Goal: Information Seeking & Learning: Learn about a topic

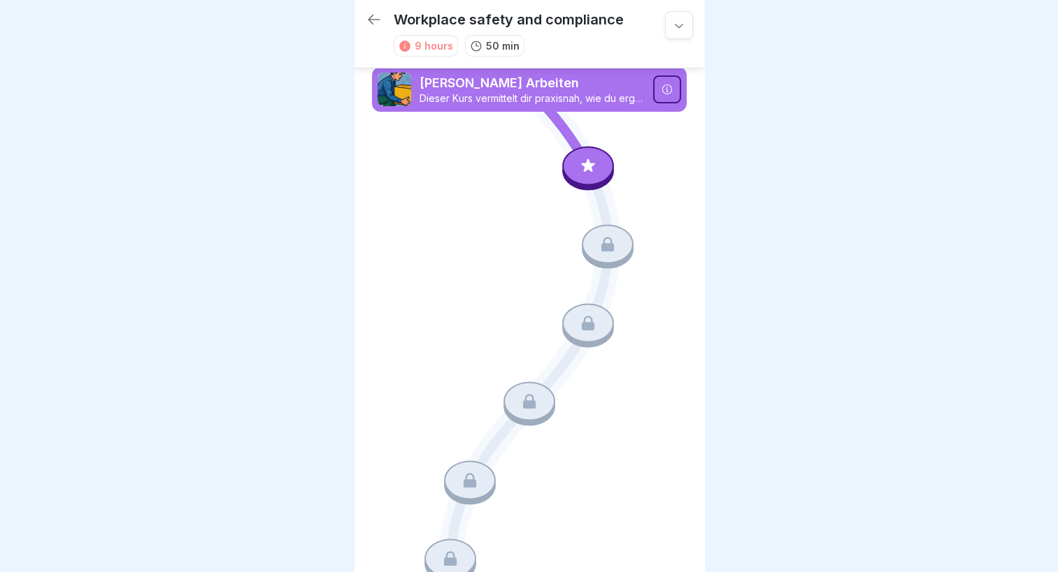
drag, startPoint x: 0, startPoint y: 0, endPoint x: 565, endPoint y: 156, distance: 586.6
click at [565, 156] on div at bounding box center [588, 165] width 52 height 39
click at [672, 27] on icon at bounding box center [679, 25] width 14 height 14
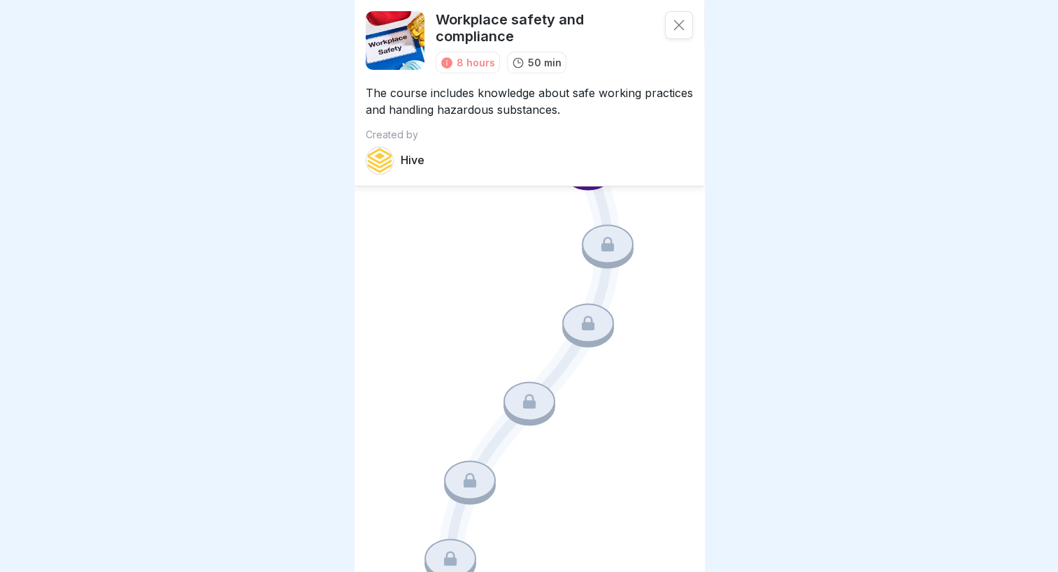
click at [674, 22] on icon at bounding box center [679, 25] width 14 height 14
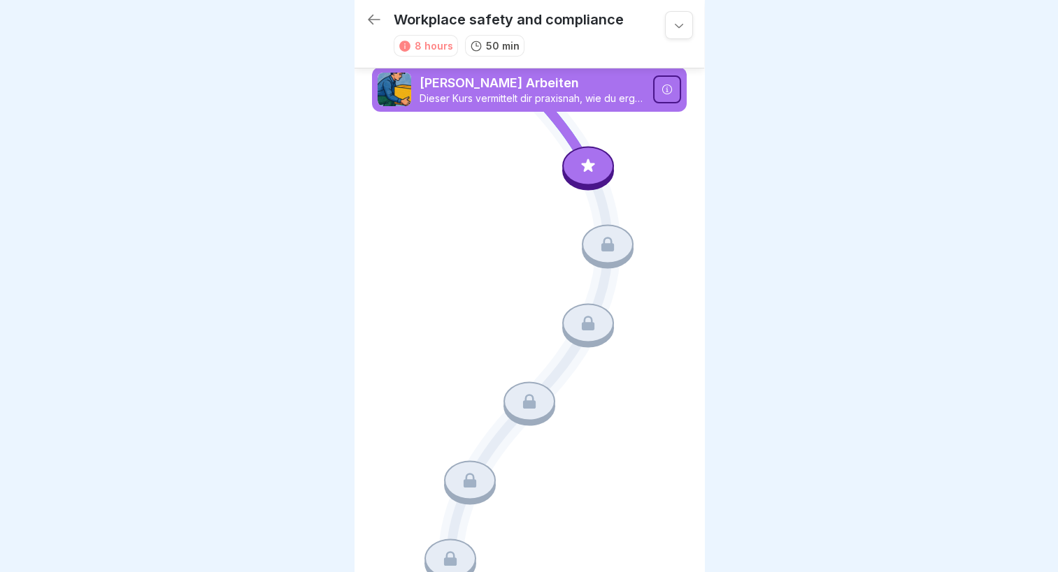
click at [582, 154] on div at bounding box center [588, 165] width 52 height 39
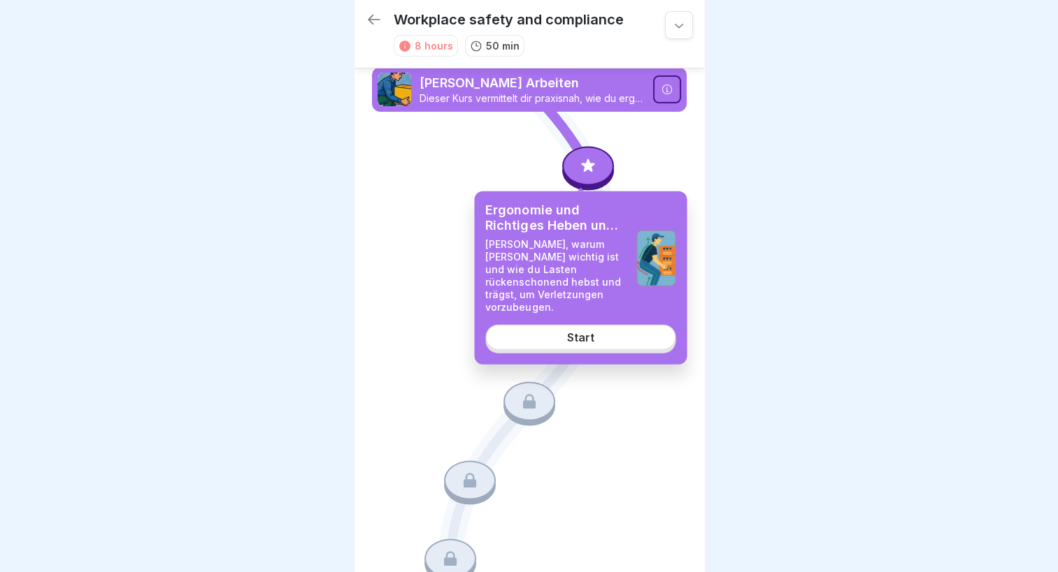
click at [598, 328] on link "Start" at bounding box center [580, 337] width 190 height 25
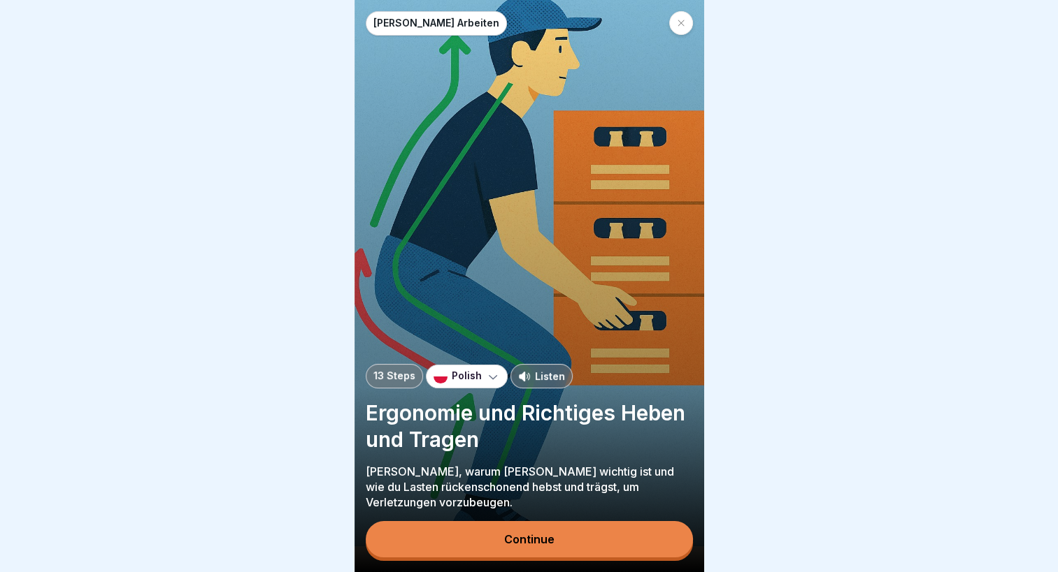
scroll to position [10, 0]
click at [456, 384] on div "Polish" at bounding box center [467, 377] width 82 height 24
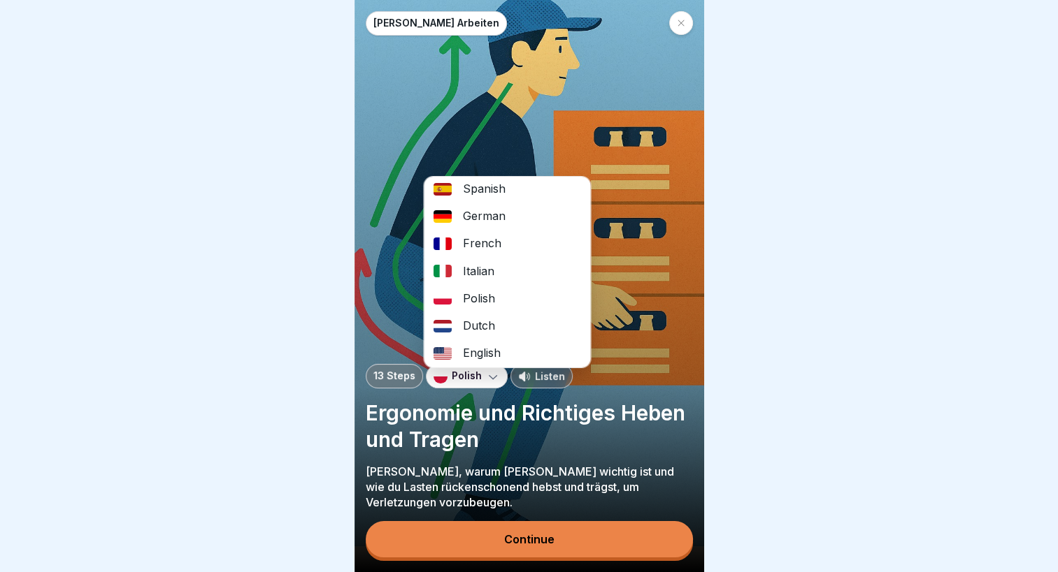
scroll to position [6, 0]
click at [517, 284] on div "Polish" at bounding box center [507, 297] width 166 height 27
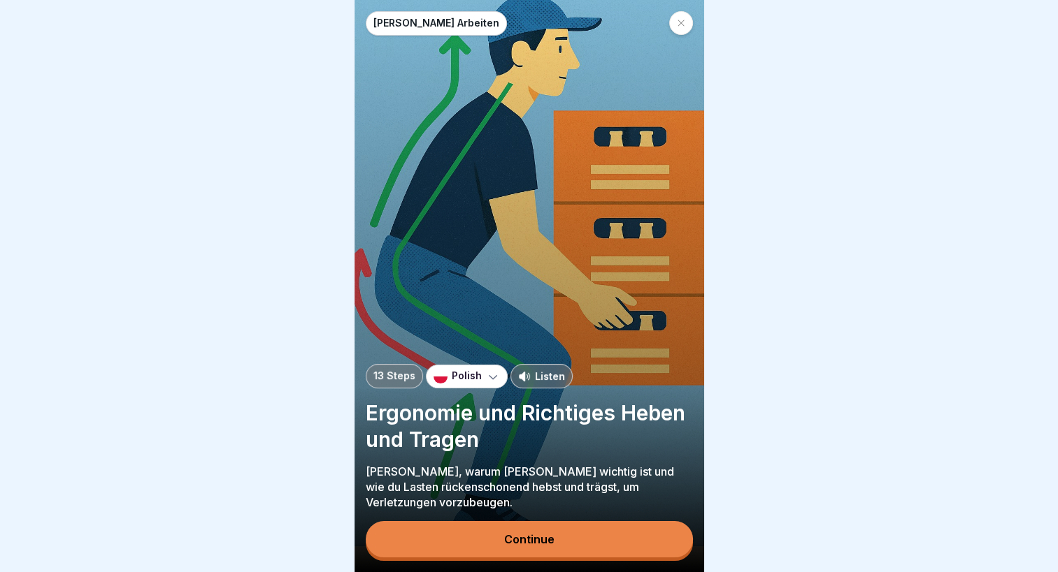
click at [403, 376] on p "13 Steps" at bounding box center [394, 376] width 42 height 12
click at [489, 547] on button "Continue" at bounding box center [529, 539] width 327 height 36
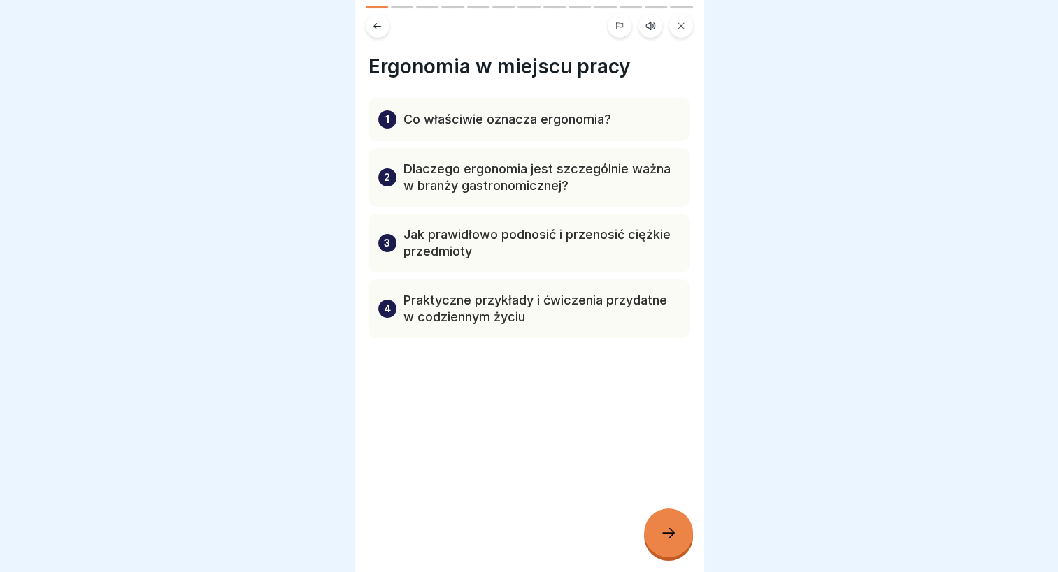
scroll to position [0, 0]
click at [542, 386] on div at bounding box center [529, 380] width 322 height 84
click at [482, 119] on p "Co właściwie oznacza ergonomia?" at bounding box center [507, 119] width 208 height 17
click at [665, 542] on icon at bounding box center [668, 533] width 17 height 17
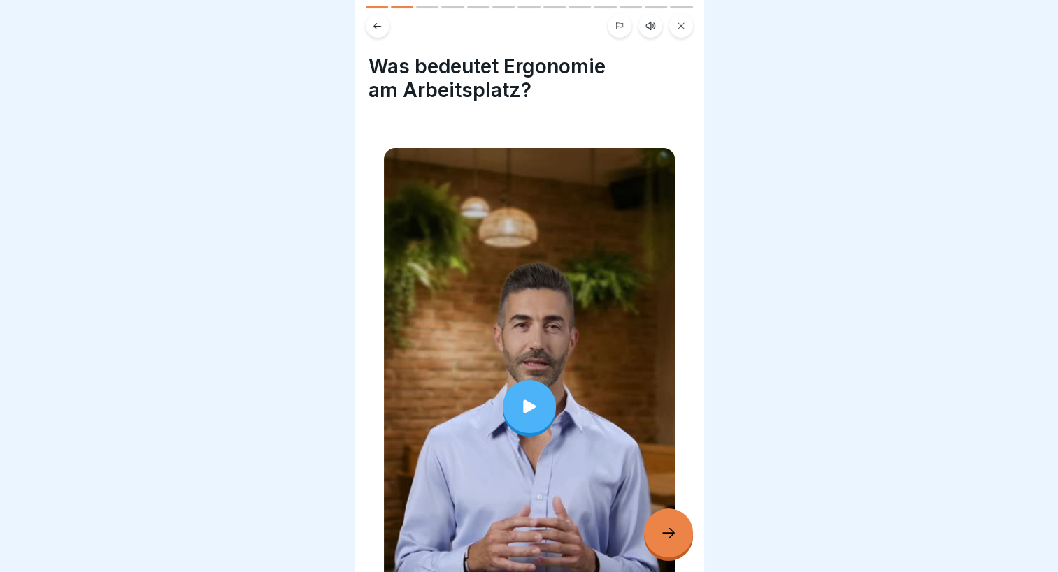
click at [673, 558] on div at bounding box center [668, 533] width 49 height 49
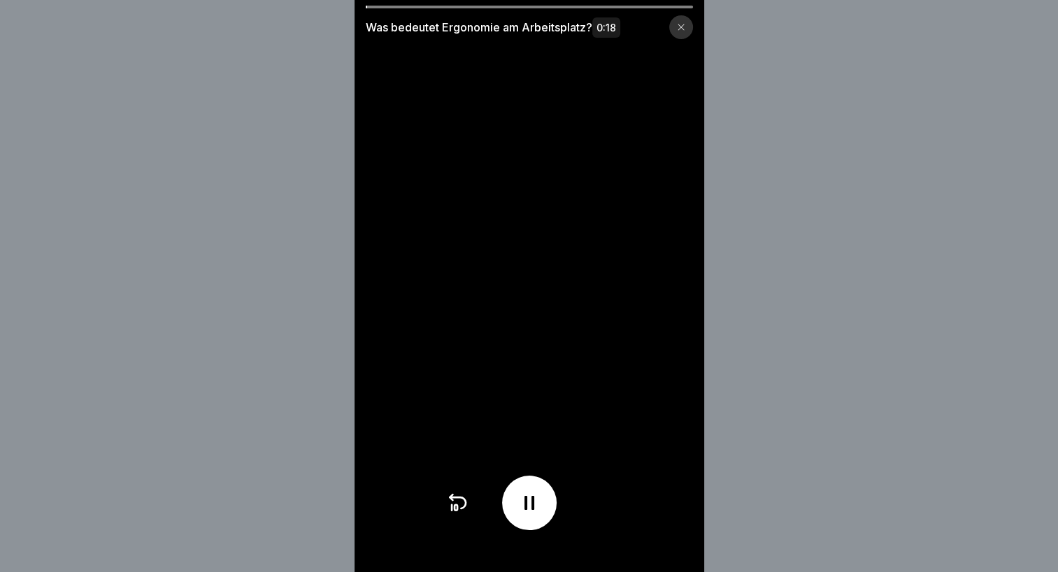
click at [685, 28] on icon at bounding box center [681, 27] width 8 height 8
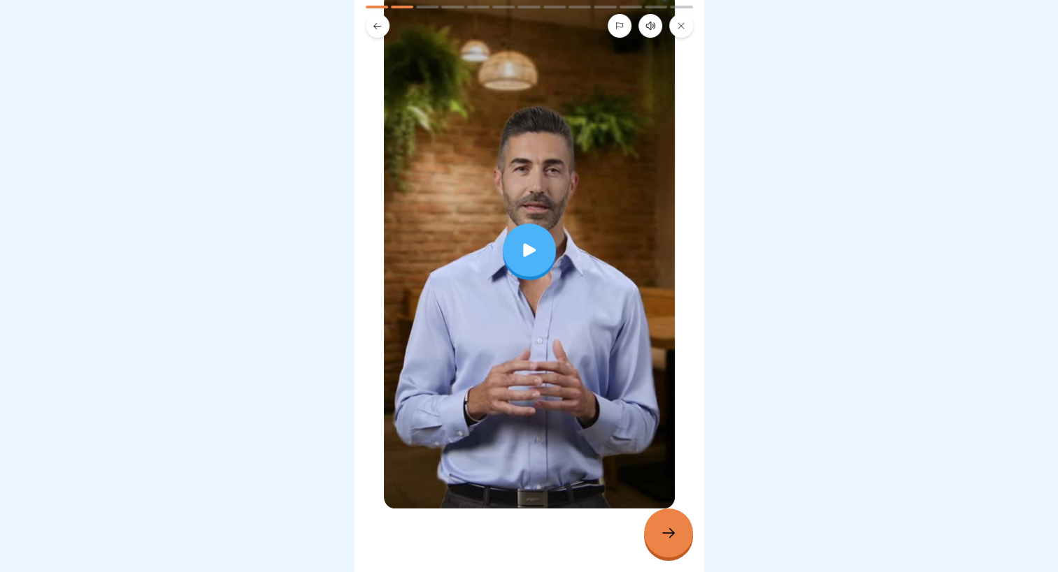
scroll to position [157, 0]
click at [668, 538] on icon at bounding box center [668, 533] width 13 height 10
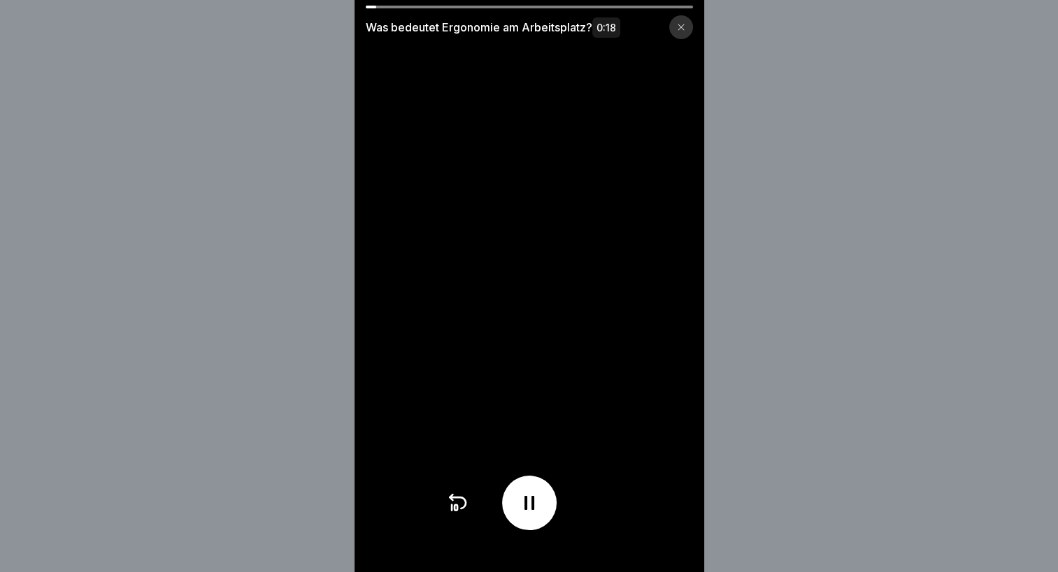
scroll to position [10, 0]
click at [679, 22] on div at bounding box center [681, 27] width 24 height 24
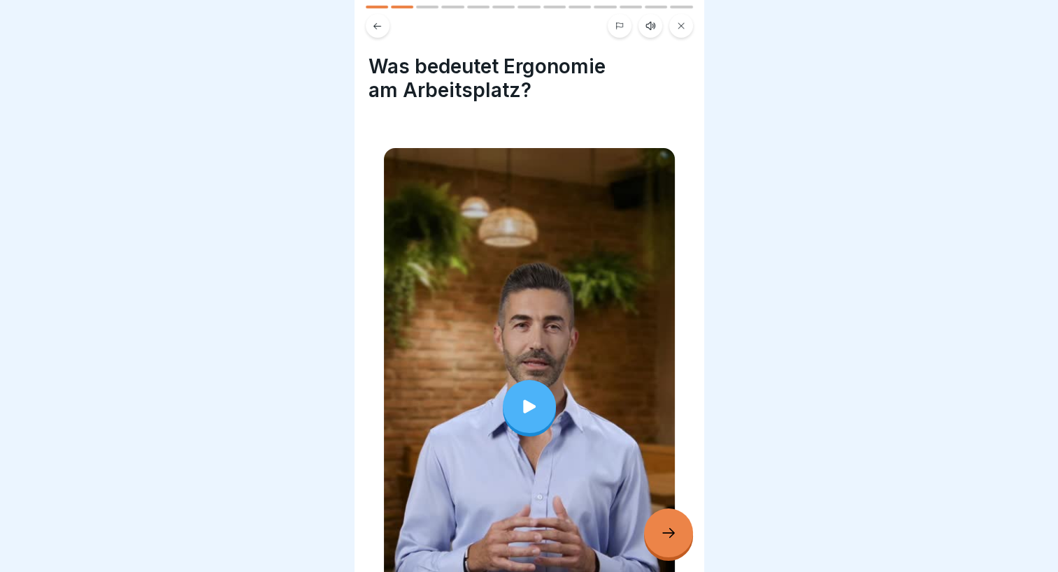
scroll to position [0, 0]
click at [433, 9] on div at bounding box center [528, 22] width 349 height 32
click at [672, 542] on icon at bounding box center [668, 533] width 17 height 17
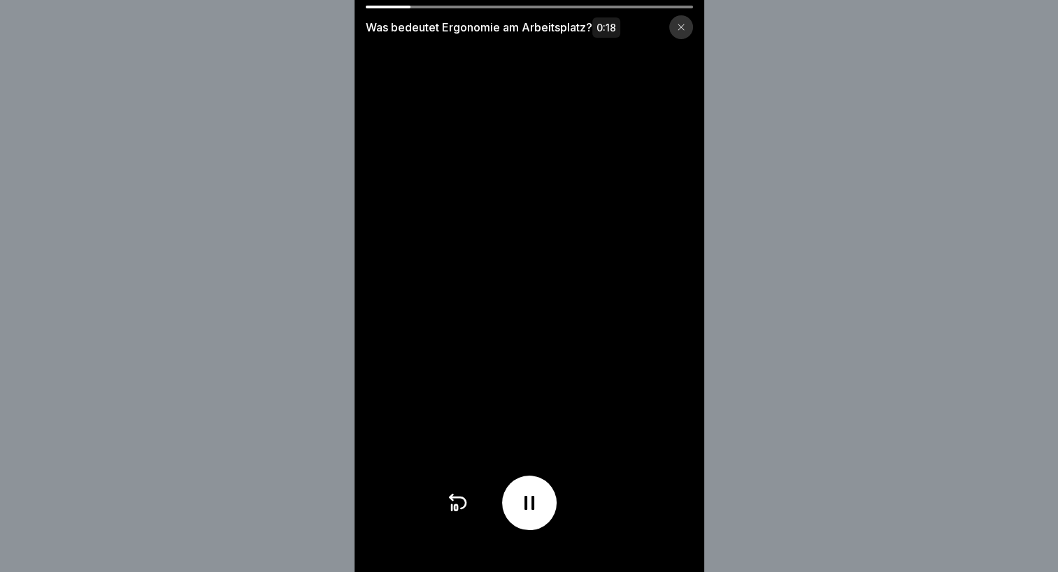
drag, startPoint x: 402, startPoint y: 7, endPoint x: 575, endPoint y: 17, distance: 173.0
click at [554, 19] on div "Was bedeutet Ergonomie am Arbeitsplatz? 0:18" at bounding box center [528, 23] width 349 height 34
click at [620, 8] on div at bounding box center [529, 7] width 327 height 3
click at [619, 27] on span "0:18" at bounding box center [606, 27] width 28 height 20
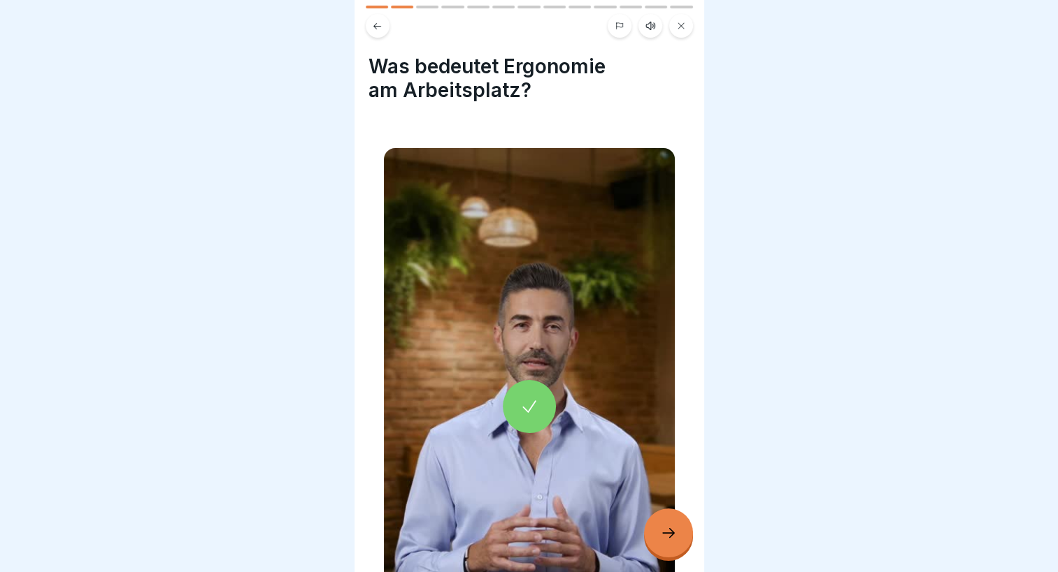
click at [668, 526] on icon at bounding box center [668, 533] width 17 height 17
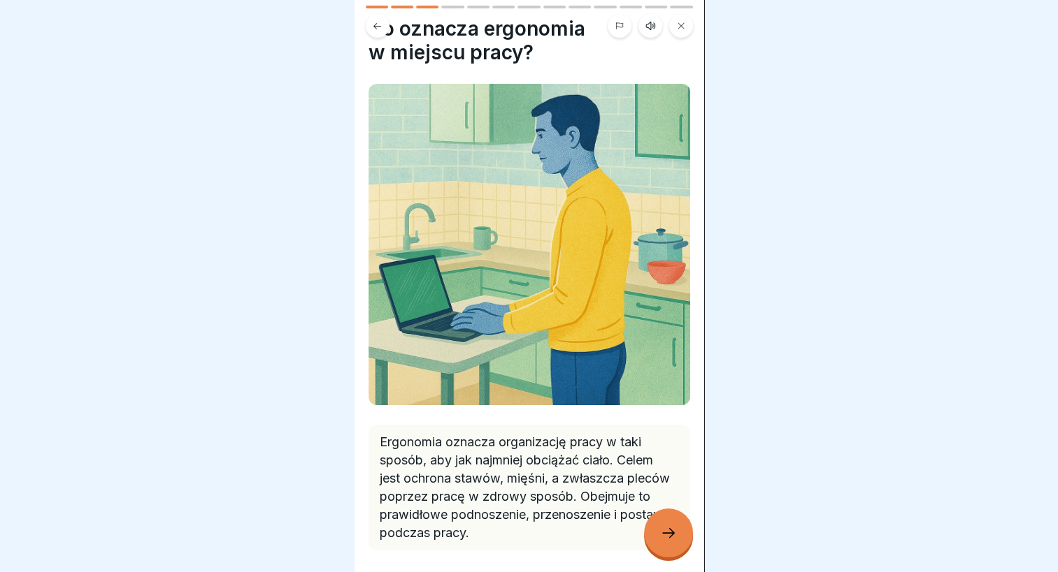
scroll to position [89, 0]
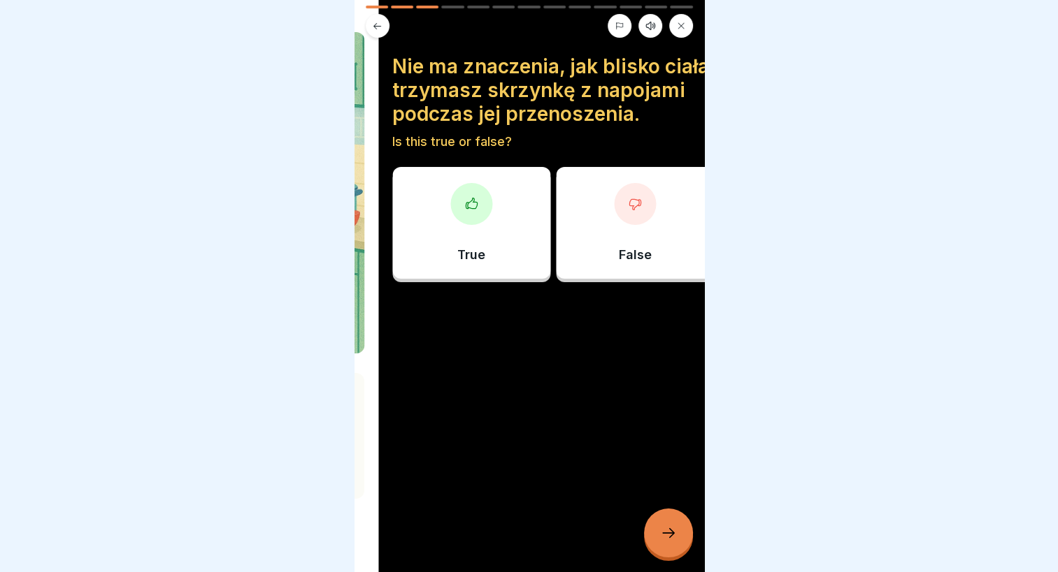
click at [274, 393] on body "[PERSON_NAME] Arbeiten 13 Steps Polish Listen Ergonomie und Richtiges Heben und…" at bounding box center [529, 286] width 1058 height 572
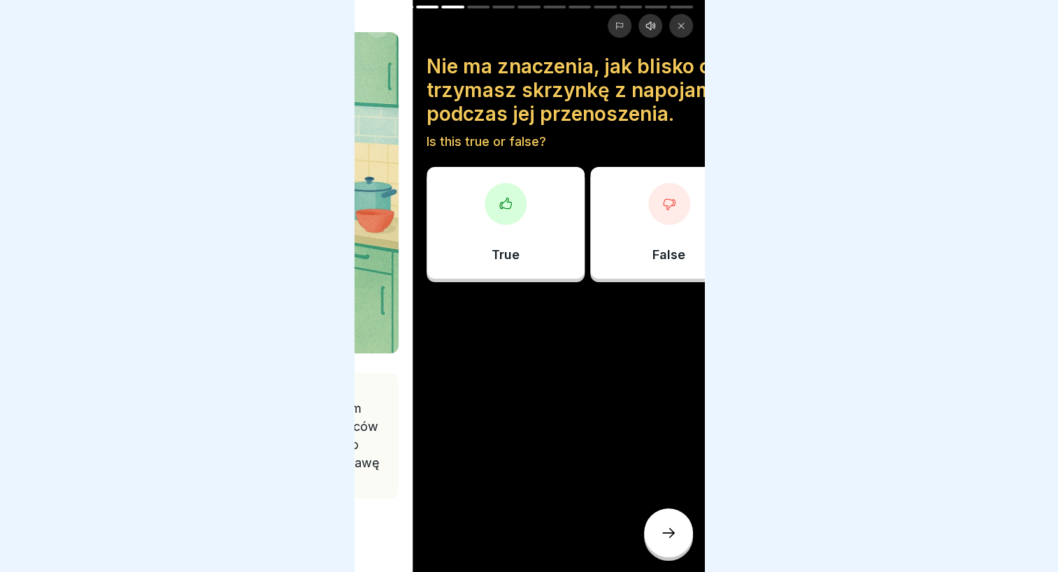
click at [455, 399] on div "Nie ma znaczenia, jak blisko ciała trzymasz skrzynkę z napojami podczas jej prz…" at bounding box center [586, 286] width 349 height 572
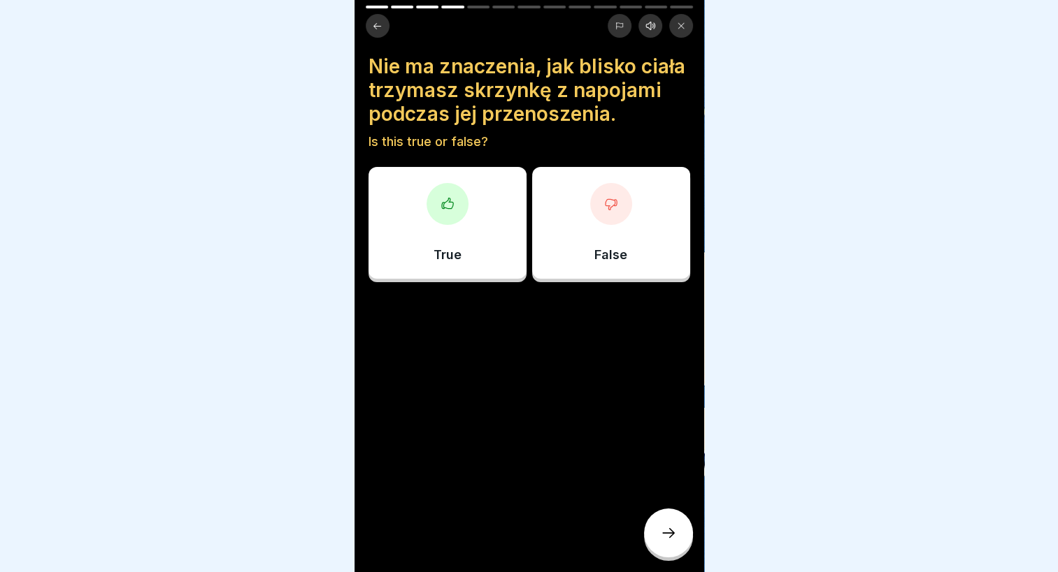
click at [612, 221] on div at bounding box center [611, 204] width 42 height 42
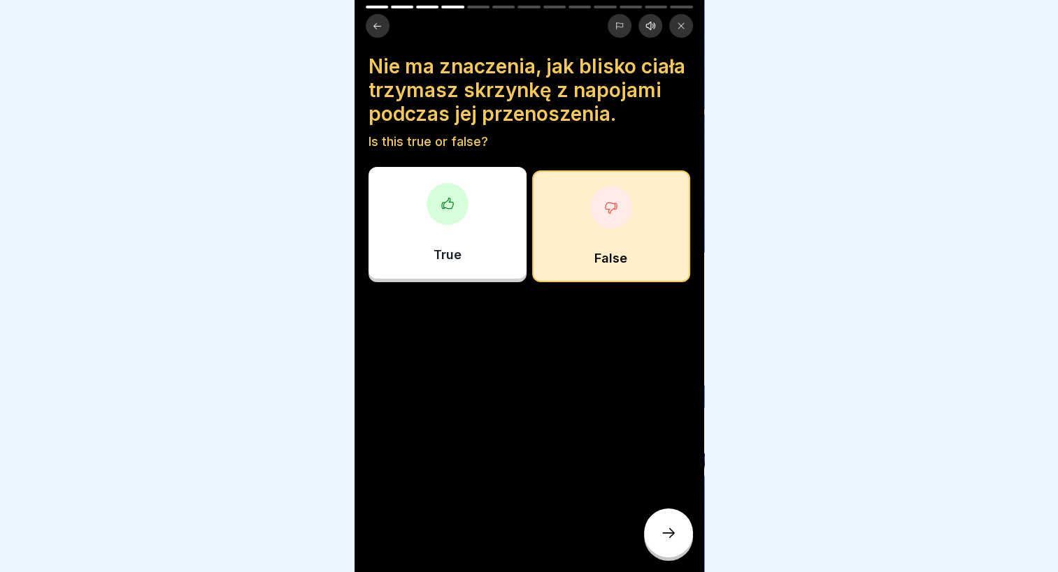
click at [663, 538] on icon at bounding box center [668, 533] width 17 height 17
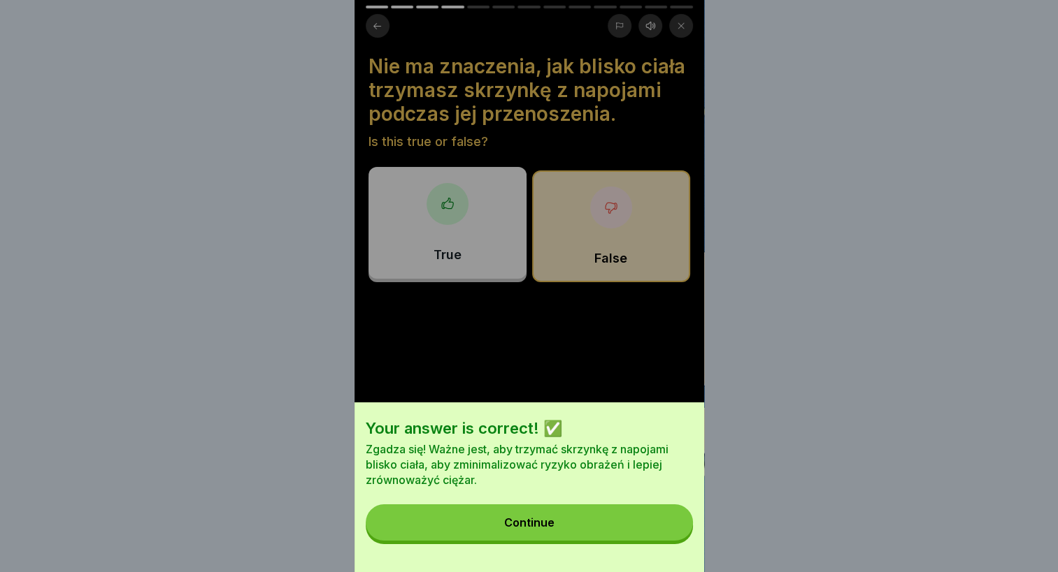
click at [556, 526] on button "Continue" at bounding box center [529, 523] width 327 height 36
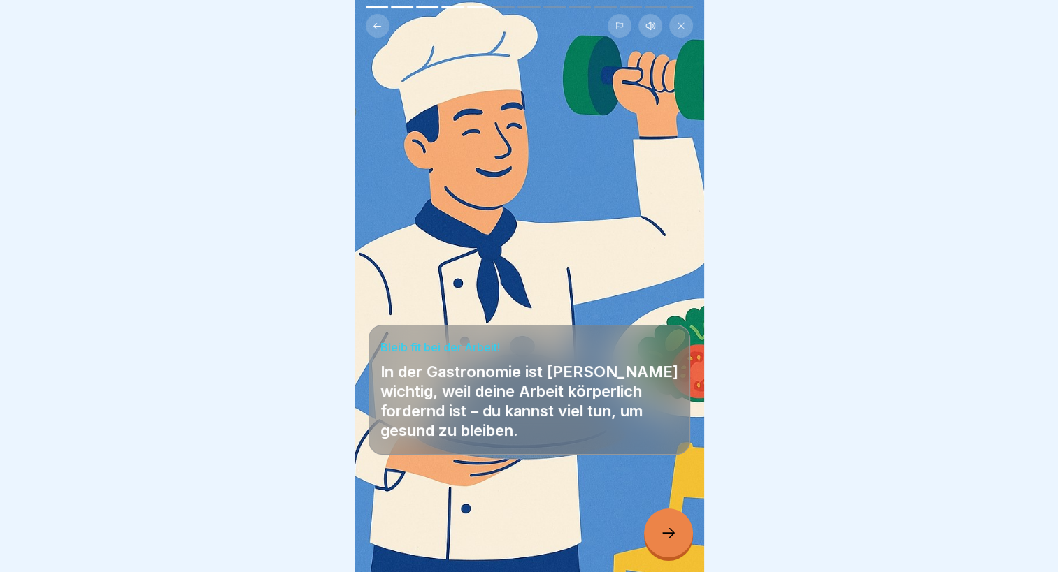
click at [682, 528] on div at bounding box center [668, 533] width 49 height 49
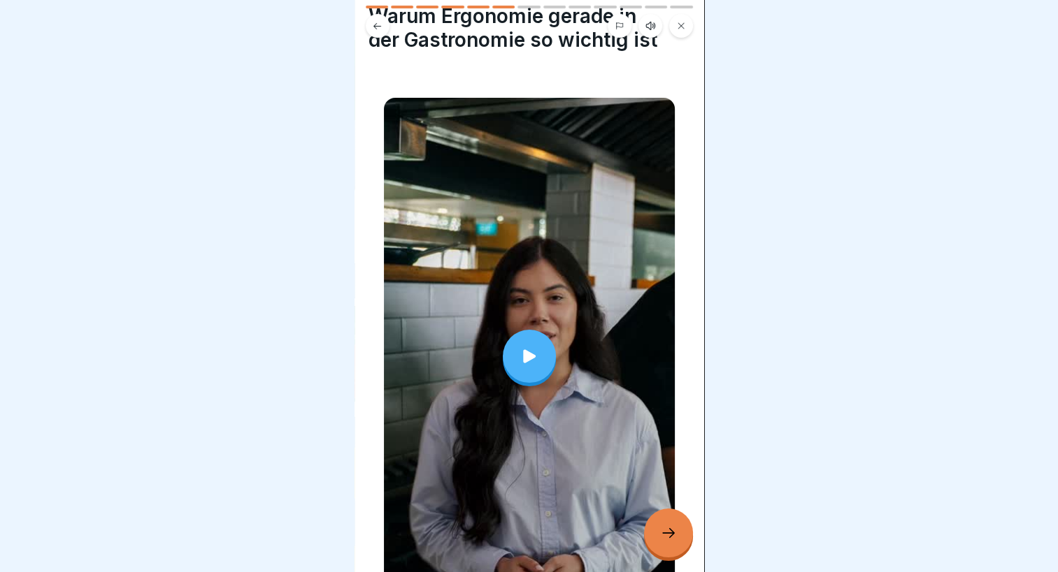
scroll to position [157, 0]
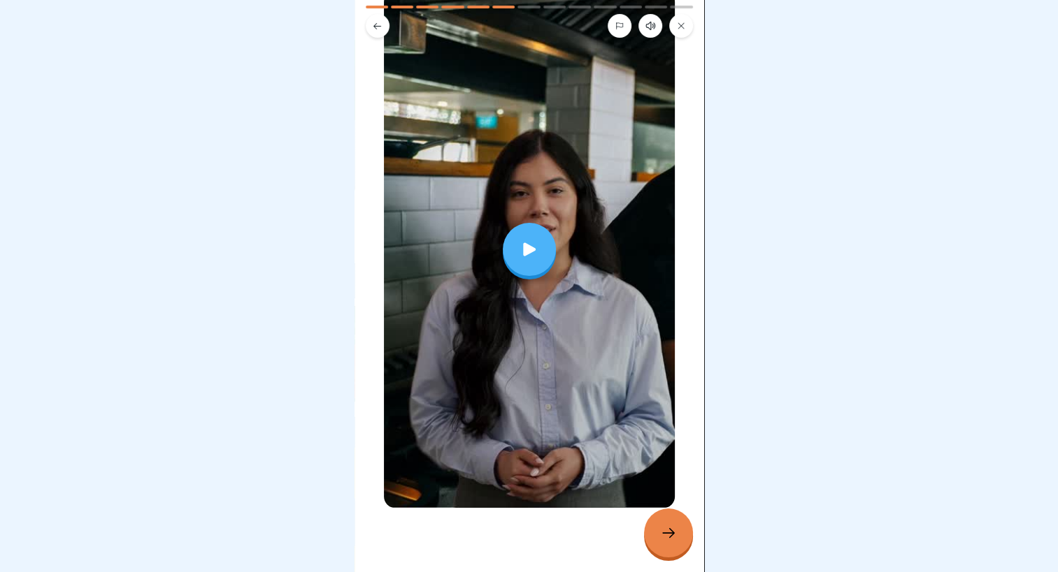
click at [674, 542] on div at bounding box center [668, 533] width 49 height 49
click at [663, 541] on icon at bounding box center [668, 533] width 17 height 17
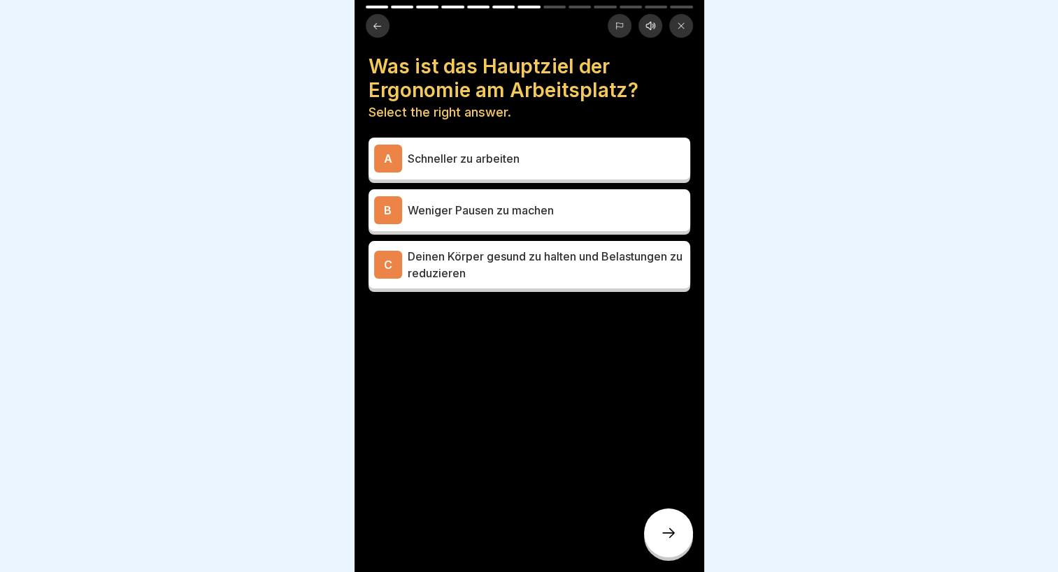
click at [878, 324] on div at bounding box center [529, 286] width 1058 height 572
click at [456, 270] on p "Deinen Körper gesund zu halten und Belastungen zu reduzieren" at bounding box center [546, 265] width 277 height 34
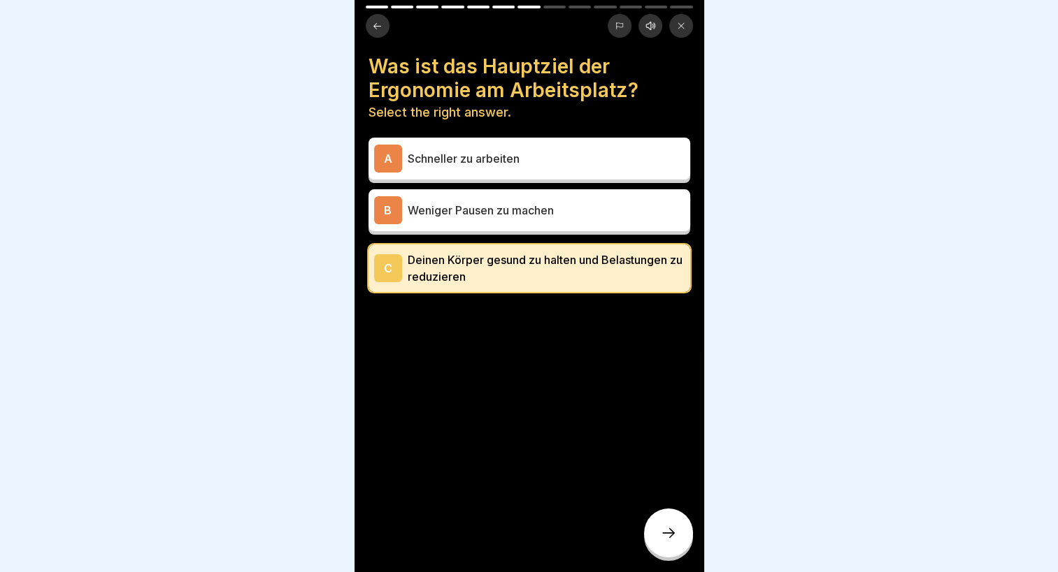
click at [682, 525] on div at bounding box center [668, 533] width 49 height 49
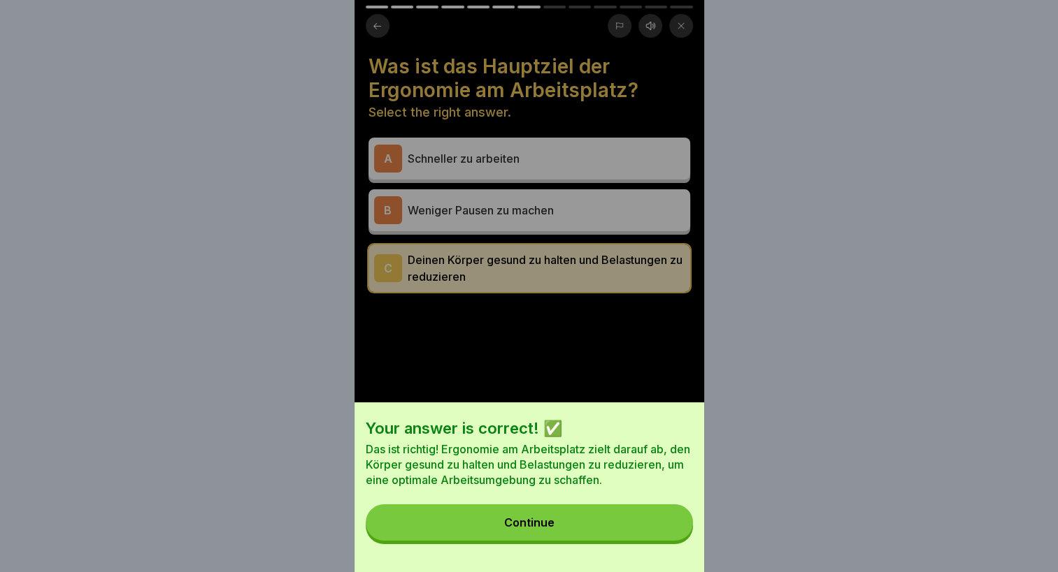
click at [507, 541] on button "Continue" at bounding box center [529, 523] width 327 height 36
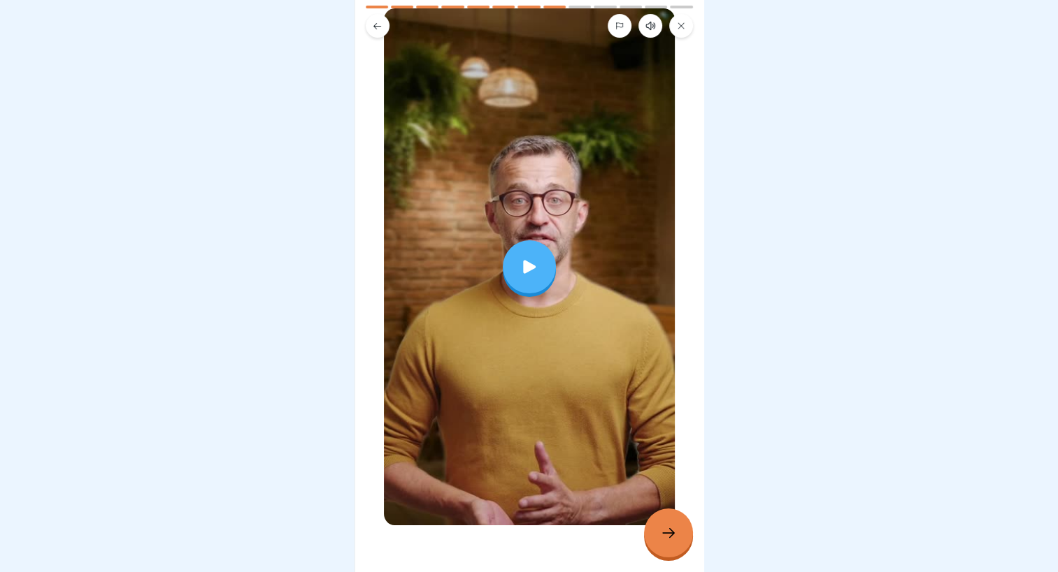
scroll to position [0, 0]
